Goal: Task Accomplishment & Management: Complete application form

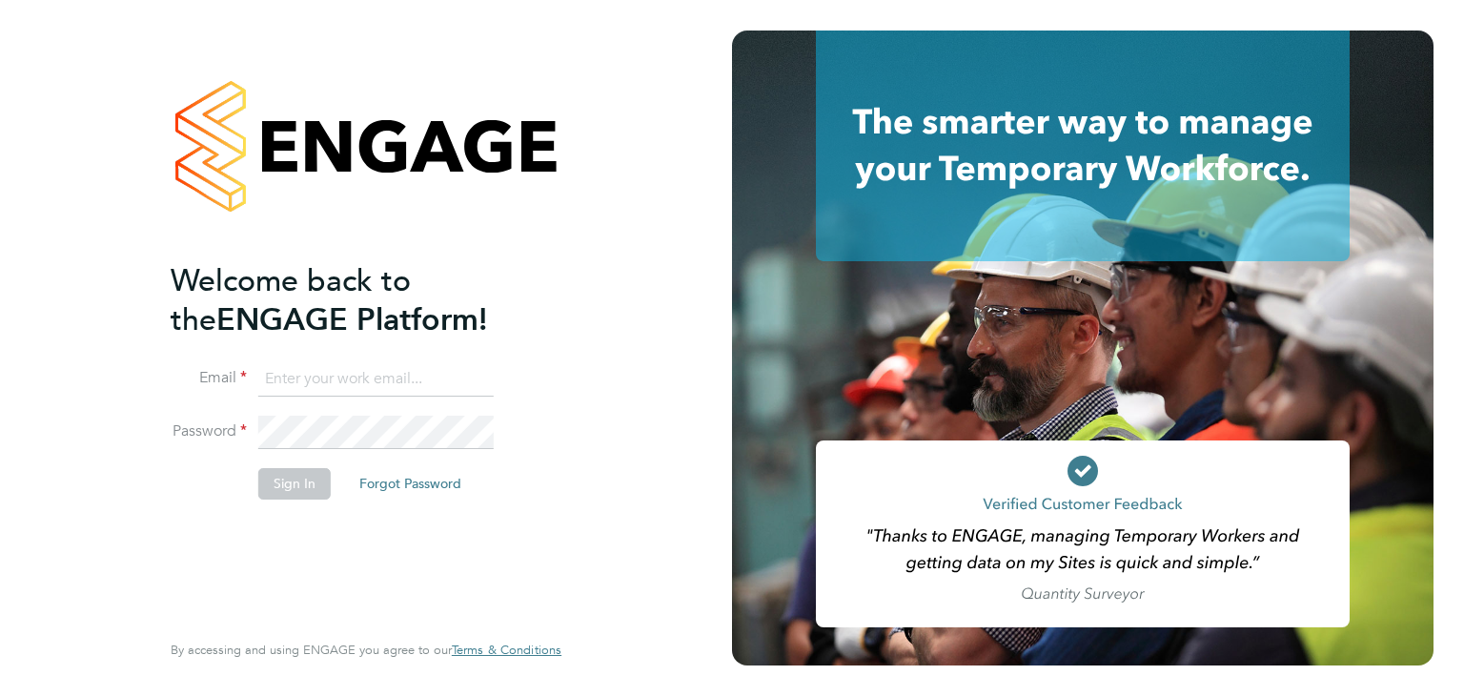
click at [365, 381] on input at bounding box center [375, 379] width 235 height 34
type input "dagboade@gmail.com"
click at [313, 474] on button "Sign In" at bounding box center [294, 483] width 72 height 30
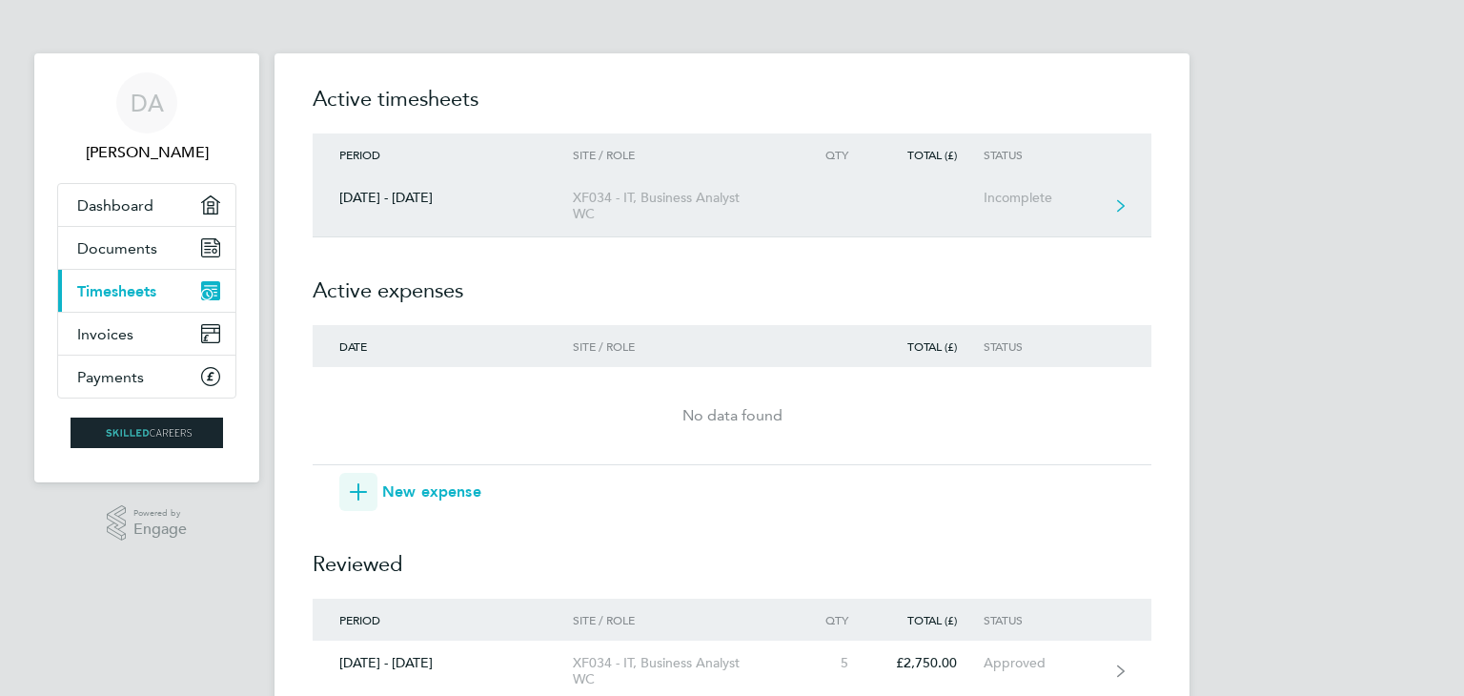
click at [1038, 204] on div "Incomplete" at bounding box center [1041, 198] width 117 height 16
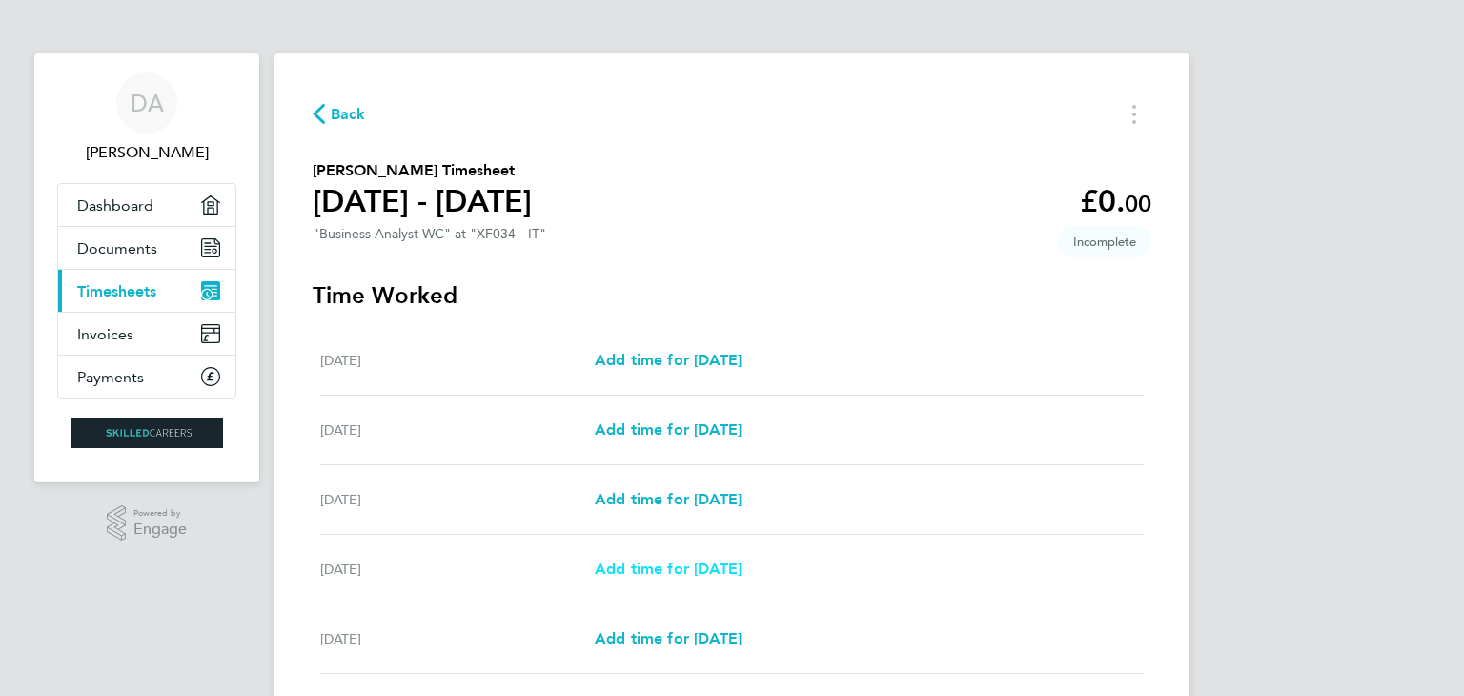
click at [692, 572] on span "Add time for [DATE]" at bounding box center [668, 568] width 147 height 18
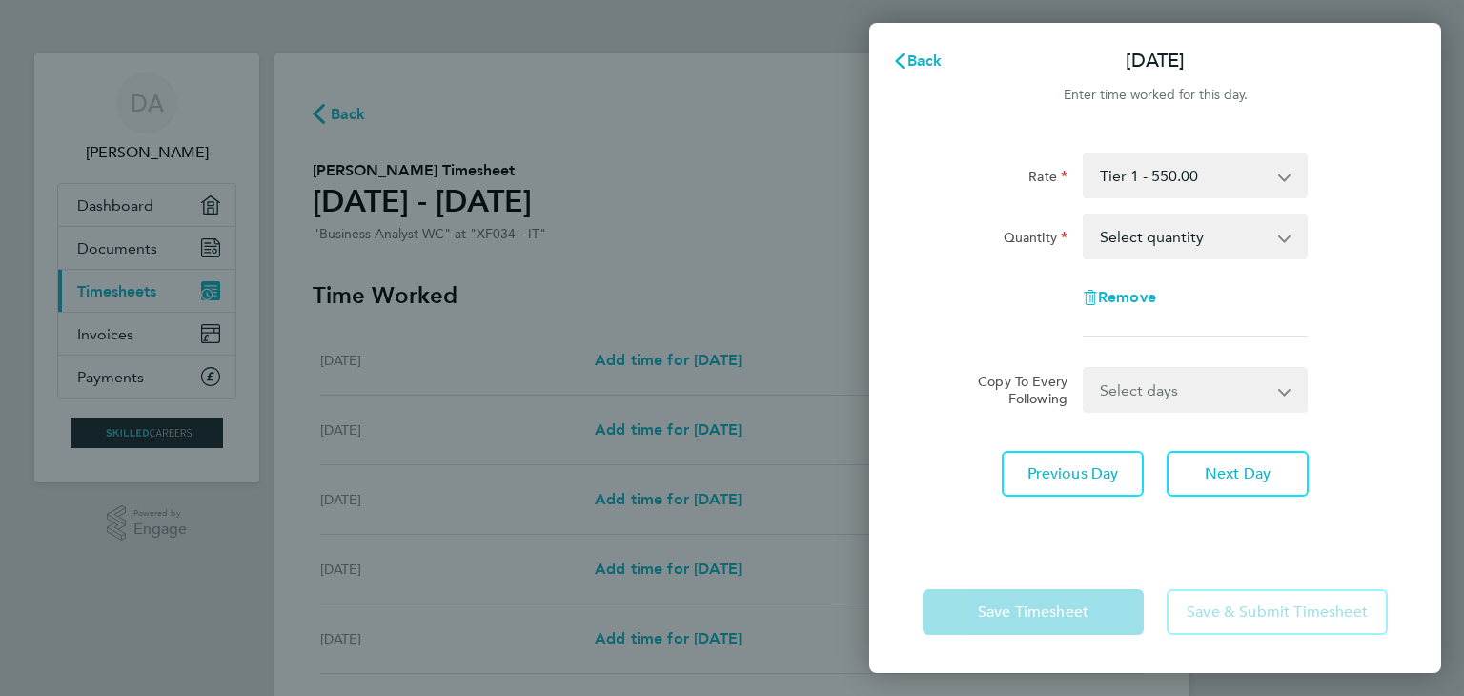
click at [1289, 244] on app-icon-cross-button at bounding box center [1294, 236] width 23 height 42
click at [1272, 234] on select "Select quantity 0.5 1" at bounding box center [1183, 236] width 198 height 42
select select "1"
click at [1084, 215] on select "Select quantity 0.5 1" at bounding box center [1183, 236] width 198 height 42
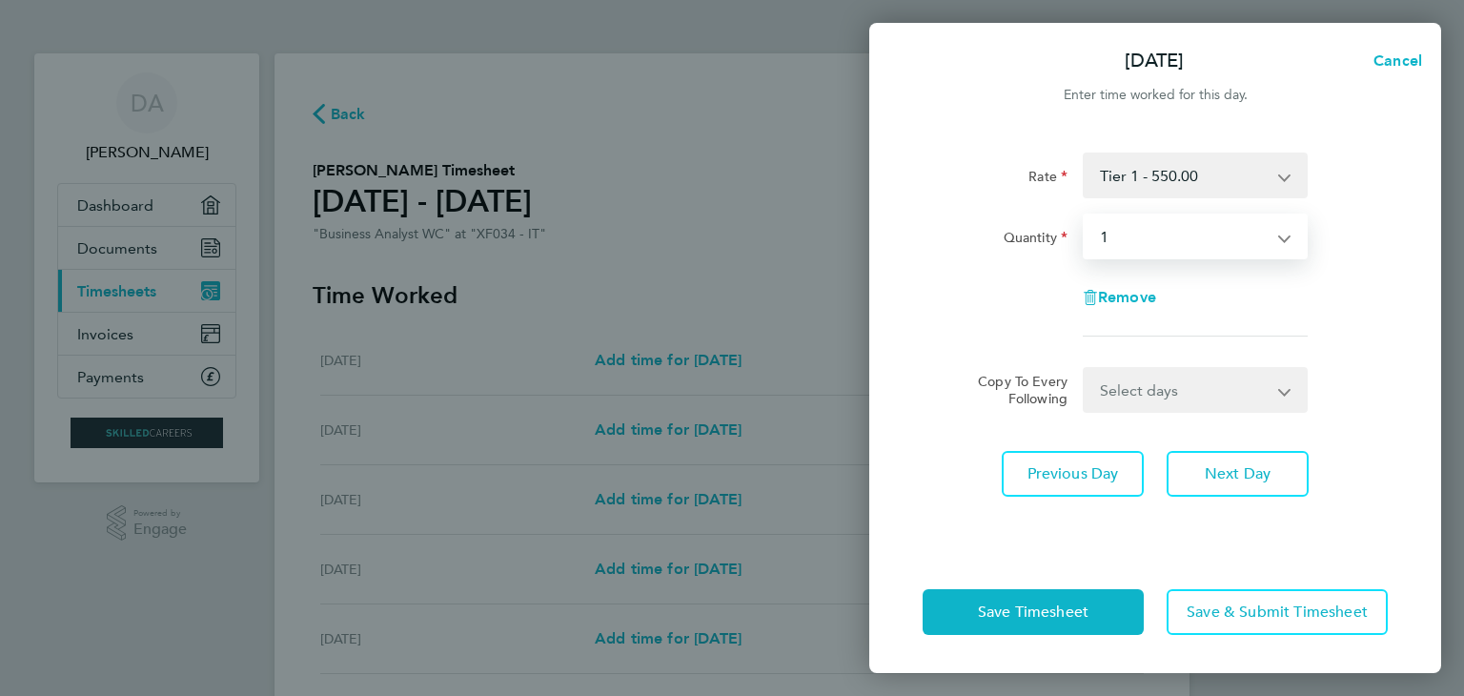
click at [1235, 395] on select "Select days Day [DATE] [DATE] [DATE]" at bounding box center [1184, 390] width 200 height 42
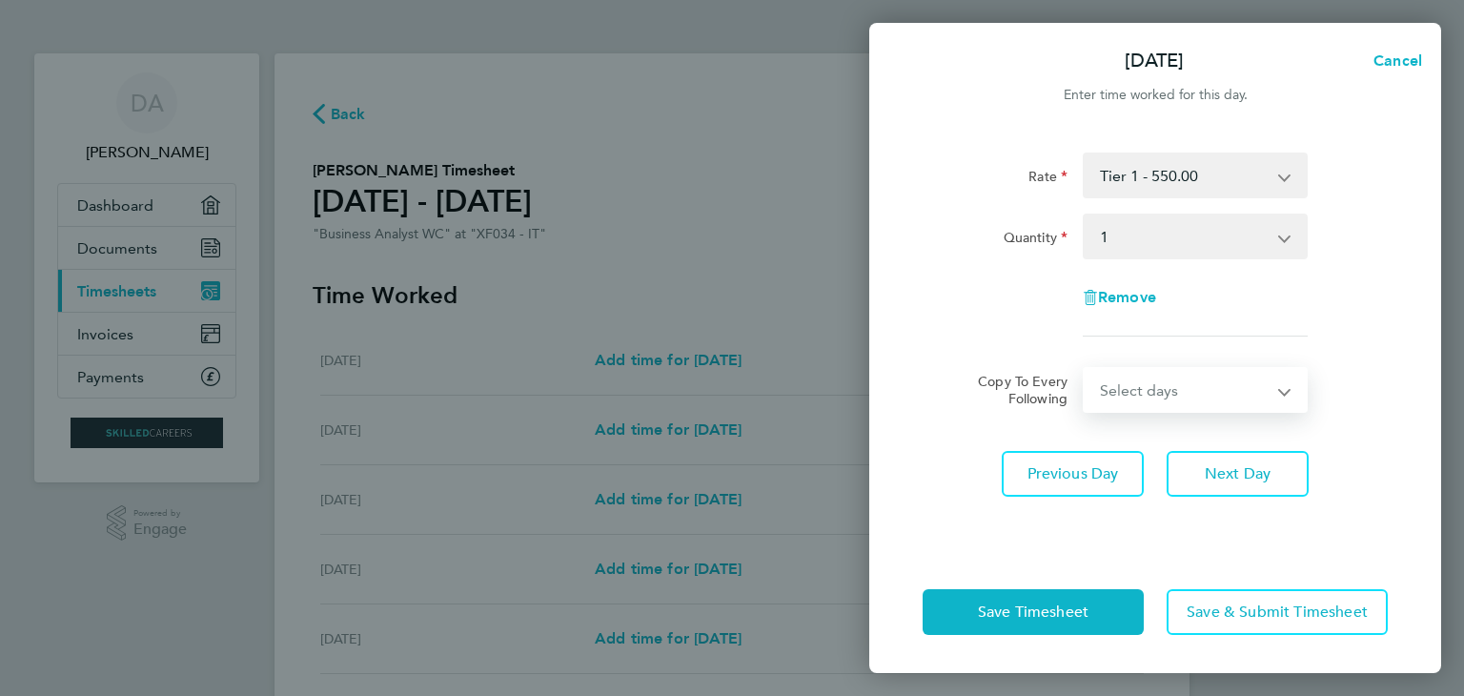
select select "DAY"
click at [1084, 369] on select "Select days Day [DATE] [DATE] [DATE]" at bounding box center [1184, 390] width 200 height 42
select select "[DATE]"
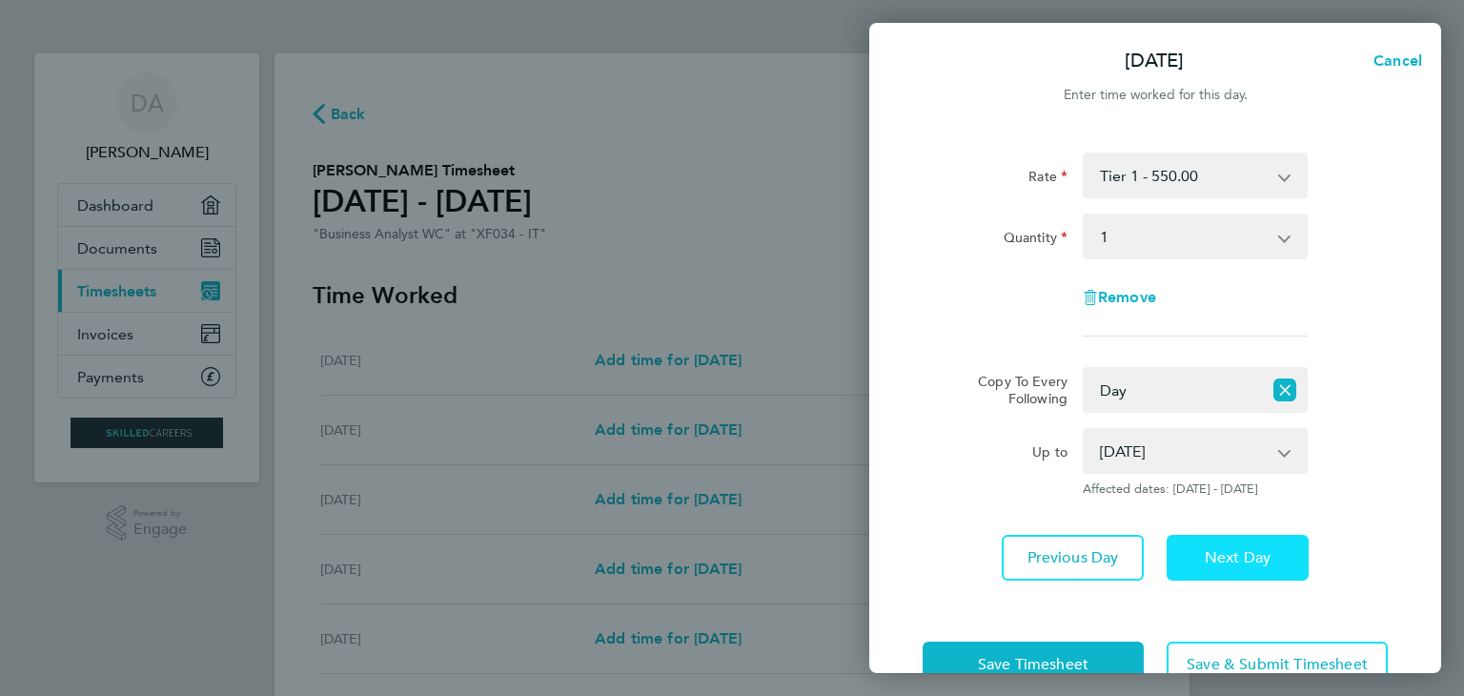
click at [1254, 553] on span "Next Day" at bounding box center [1237, 557] width 66 height 19
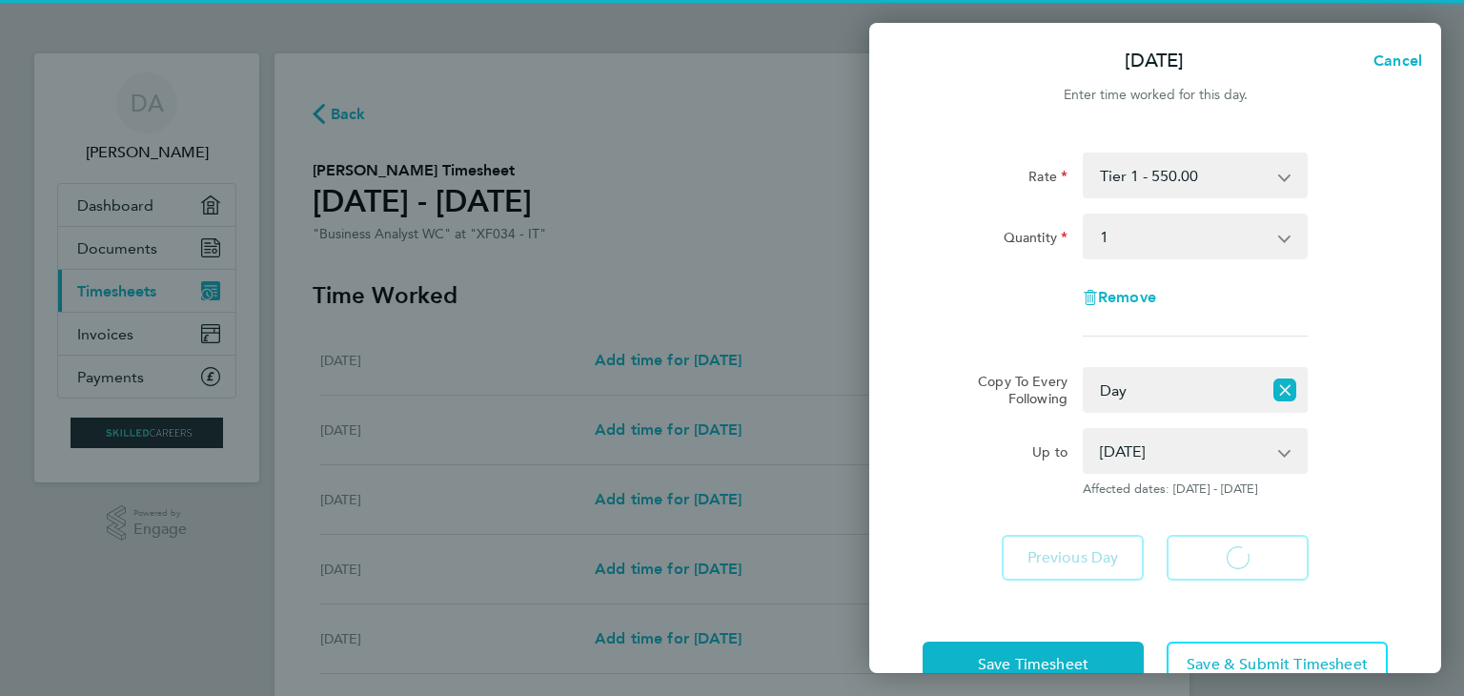
select select "1"
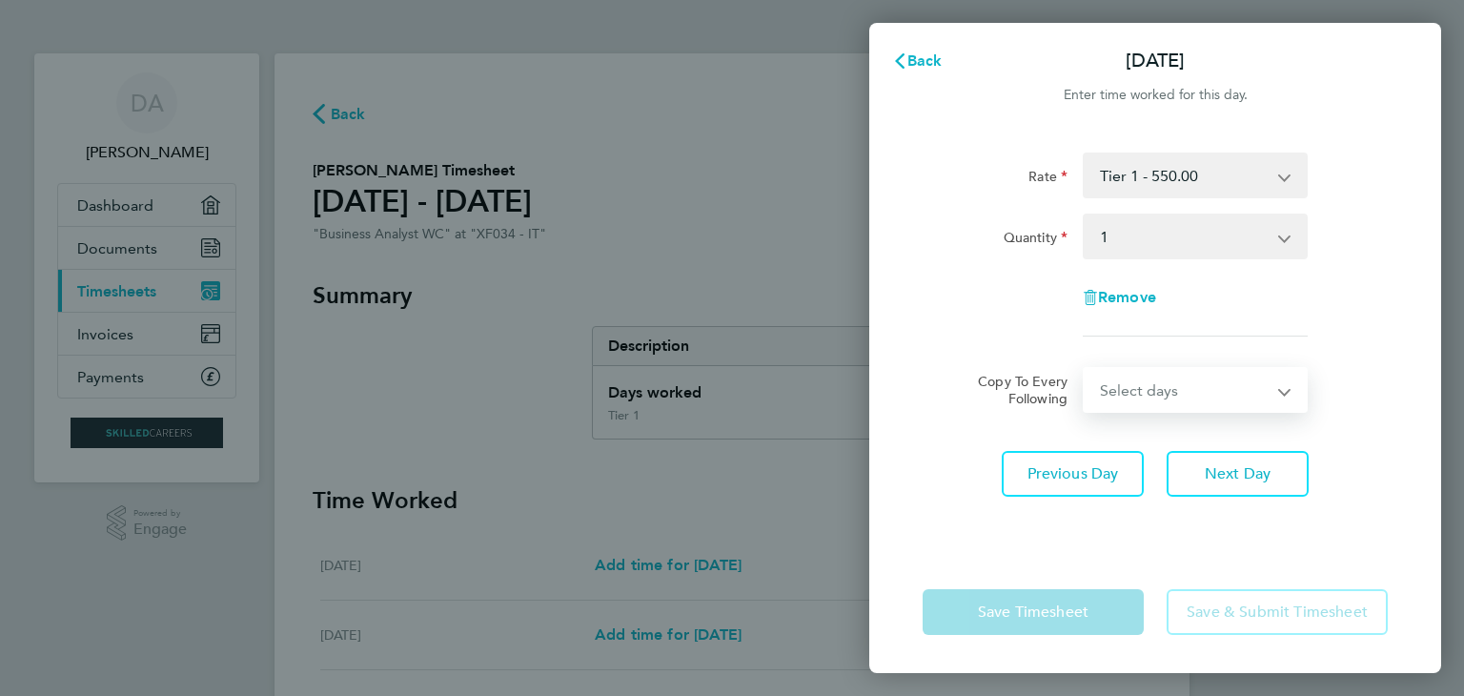
click at [1225, 398] on select "Select days Day [DATE] [DATE]" at bounding box center [1184, 390] width 200 height 42
select select "THU"
click at [1084, 369] on select "Select days Day [DATE] [DATE]" at bounding box center [1184, 390] width 200 height 42
select select "[DATE]"
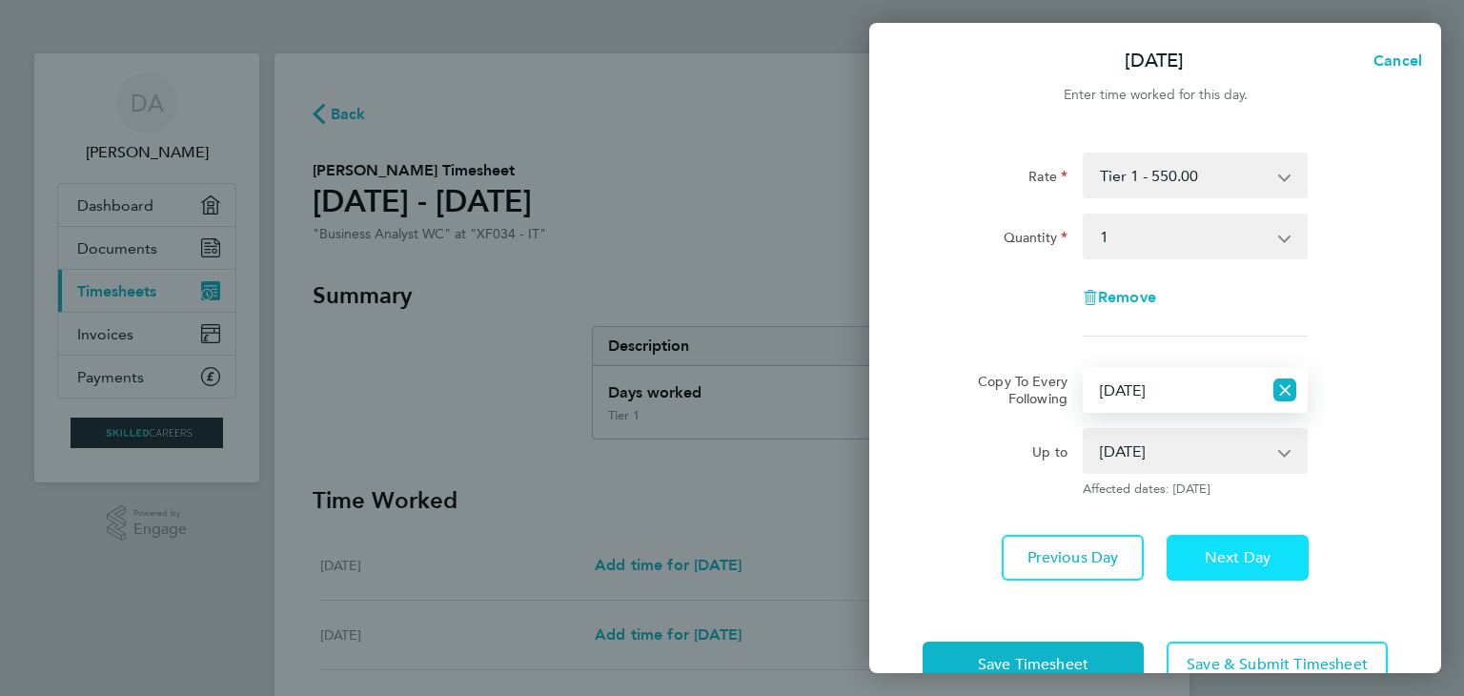
click at [1258, 557] on span "Next Day" at bounding box center [1237, 557] width 66 height 19
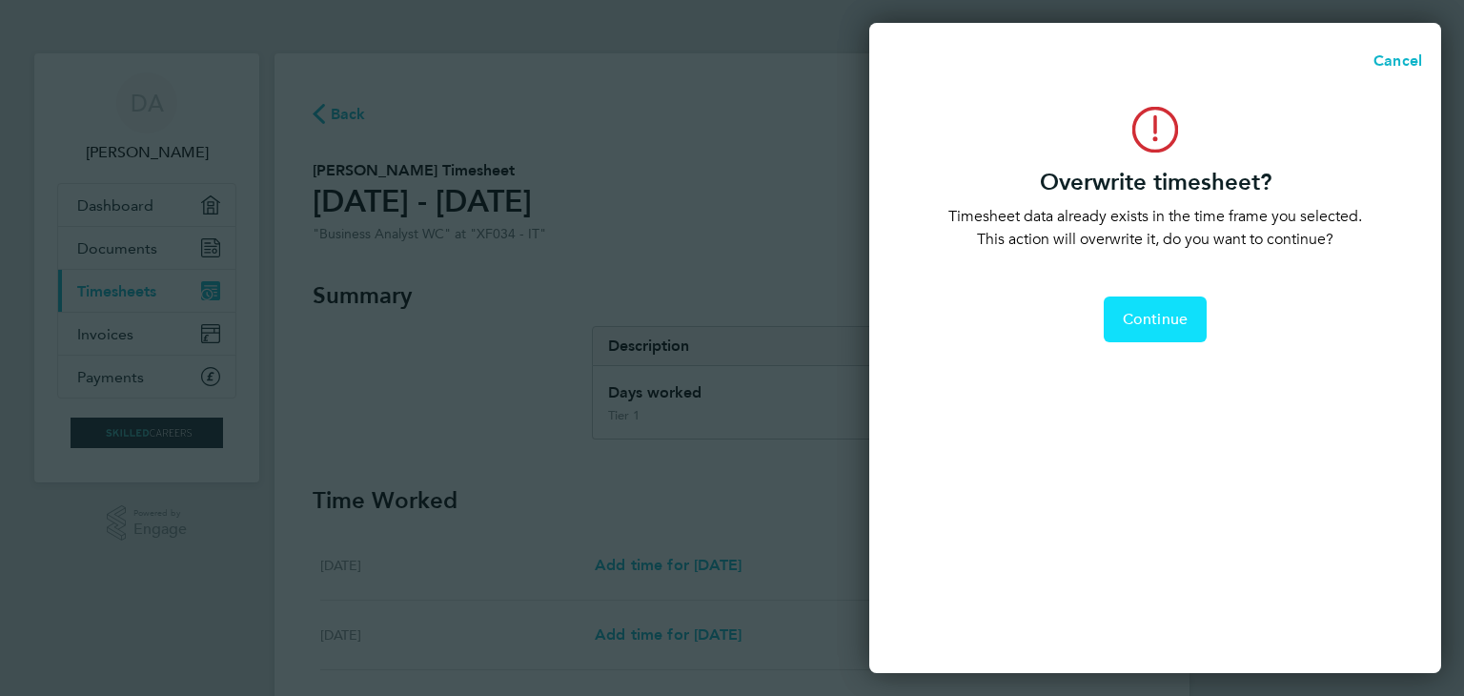
click at [1171, 321] on span "Continue" at bounding box center [1154, 319] width 65 height 19
select select "0: null"
select select "1"
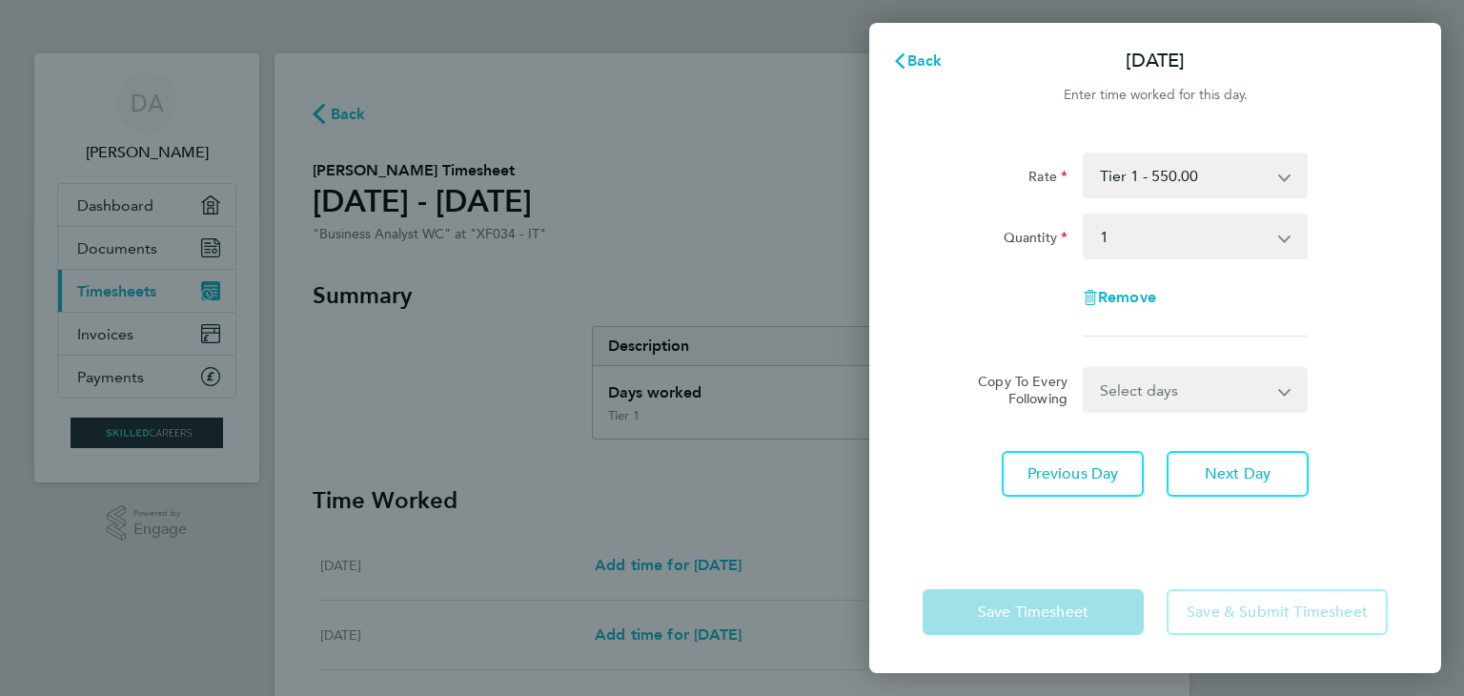
click at [1210, 389] on select "Select days [DATE]" at bounding box center [1184, 390] width 200 height 42
select select "FRI"
click at [1084, 369] on select "Select days [DATE]" at bounding box center [1184, 390] width 200 height 42
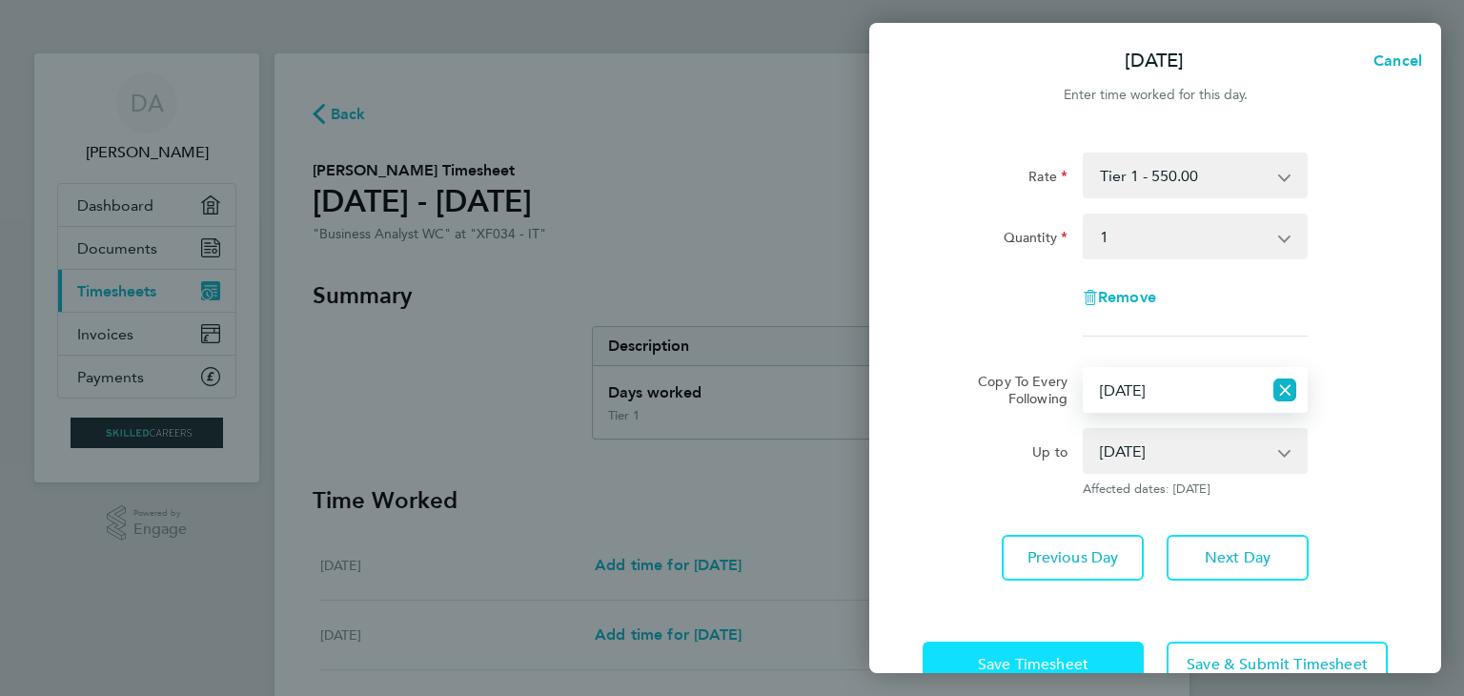
click at [1105, 653] on button "Save Timesheet" at bounding box center [1032, 664] width 221 height 46
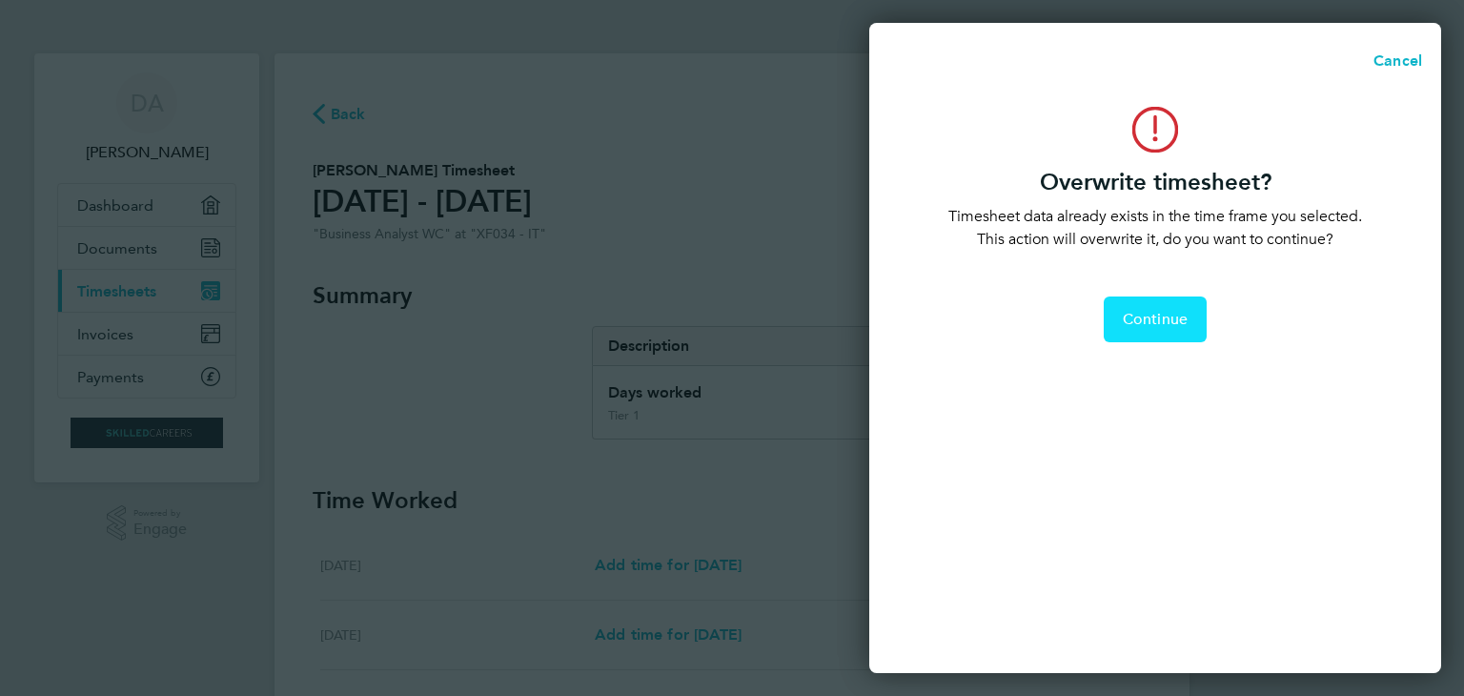
click at [1152, 306] on button "Continue" at bounding box center [1154, 319] width 103 height 46
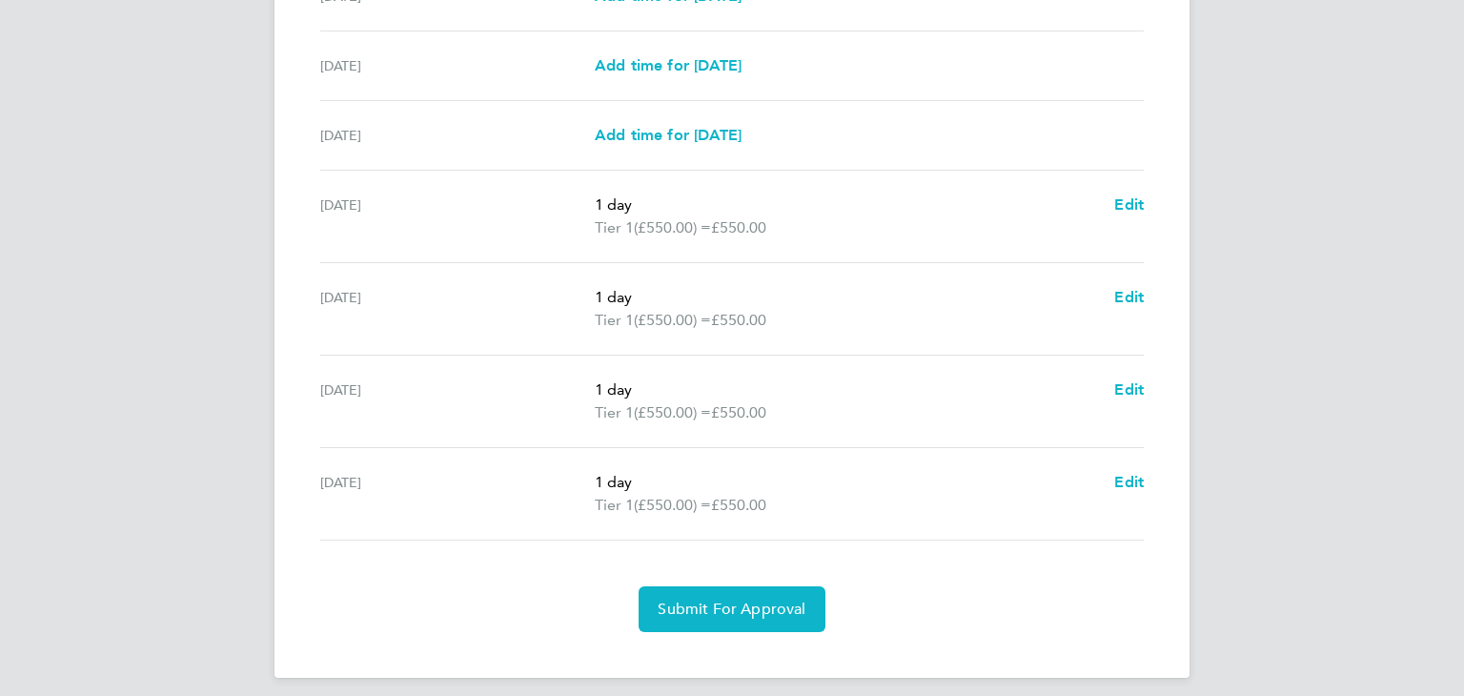
scroll to position [580, 0]
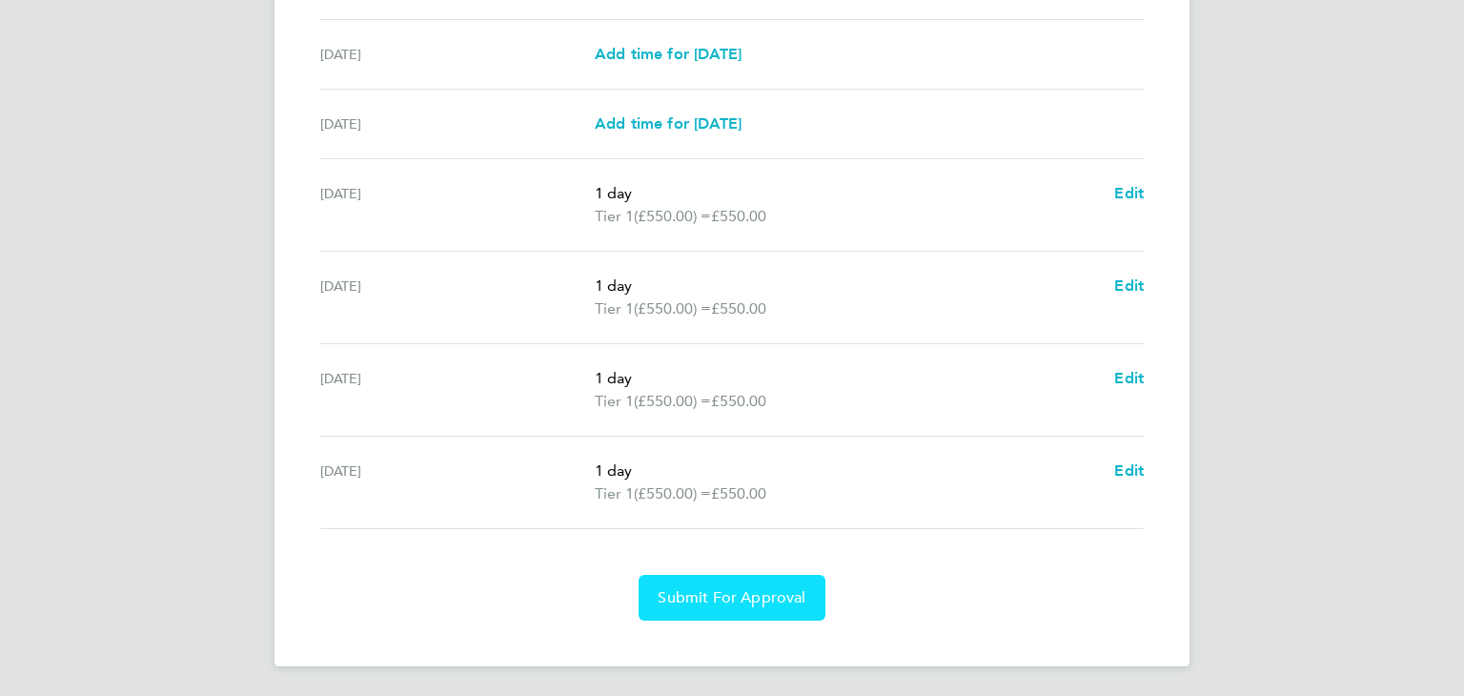
click at [757, 597] on span "Submit For Approval" at bounding box center [731, 597] width 148 height 19
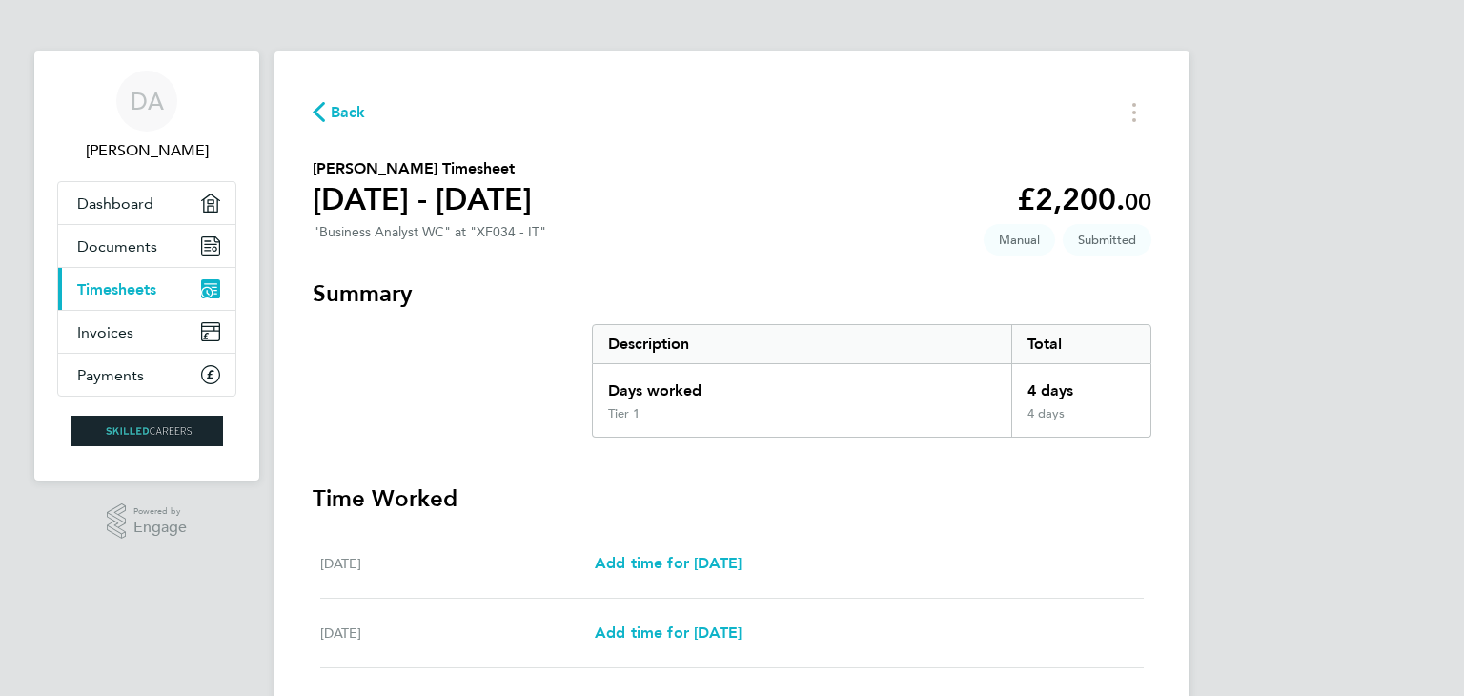
scroll to position [0, 0]
click at [341, 118] on span "Back" at bounding box center [348, 114] width 35 height 23
